Goal: Information Seeking & Learning: Learn about a topic

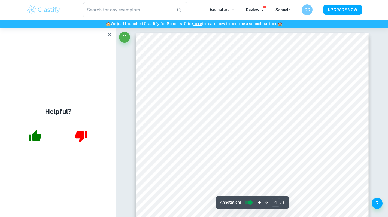
scroll to position [1180, 0]
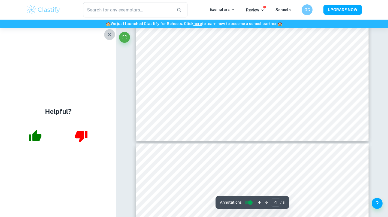
click at [111, 34] on icon "button" at bounding box center [109, 34] width 7 height 7
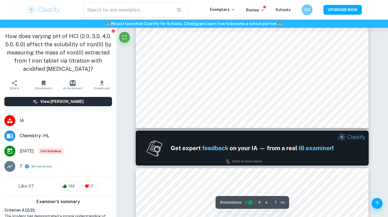
scroll to position [0, 0]
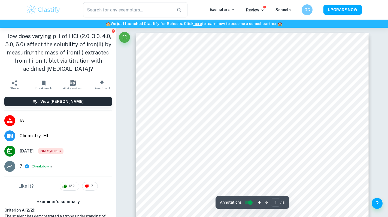
scroll to position [5, 0]
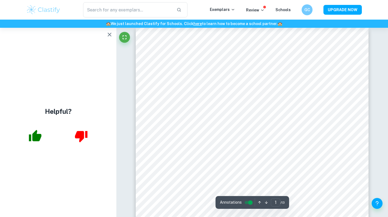
click at [108, 30] on button "button" at bounding box center [109, 34] width 11 height 11
